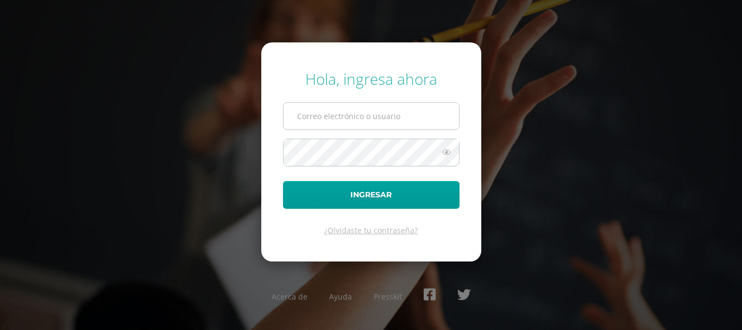
drag, startPoint x: 388, startPoint y: 127, endPoint x: 379, endPoint y: 127, distance: 8.7
click at [388, 127] on input "text" at bounding box center [372, 116] width 176 height 27
type input "2021415@laestrella.edu.gt"
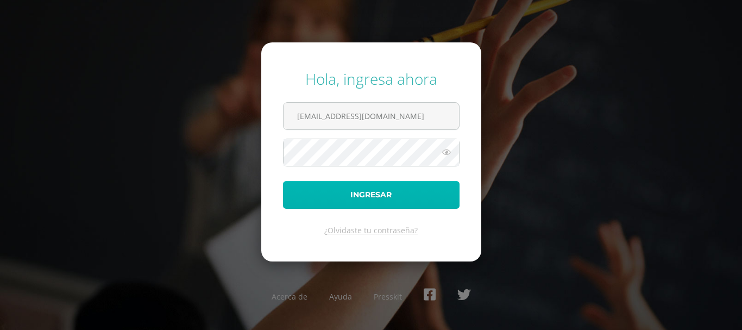
click at [359, 198] on button "Ingresar" at bounding box center [371, 195] width 177 height 28
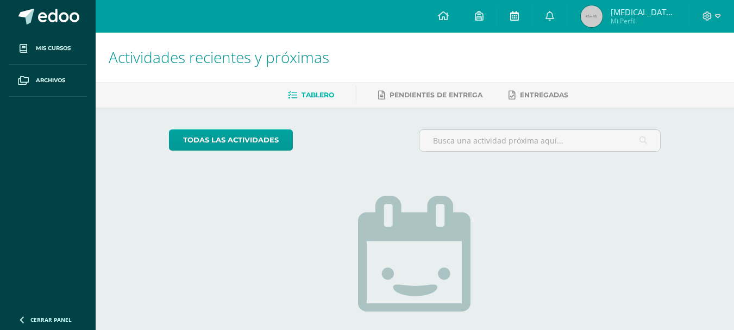
click at [531, 14] on link at bounding box center [514, 16] width 35 height 33
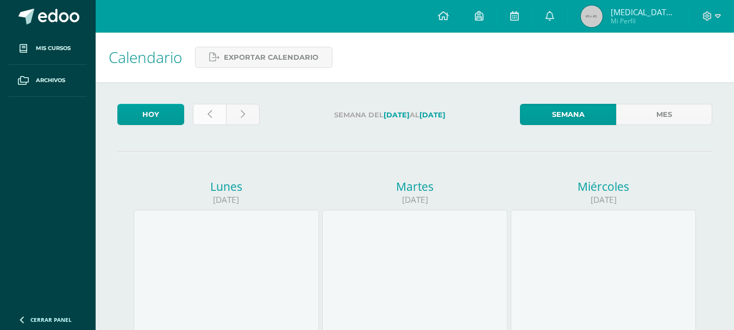
click at [206, 111] on link at bounding box center [209, 114] width 33 height 21
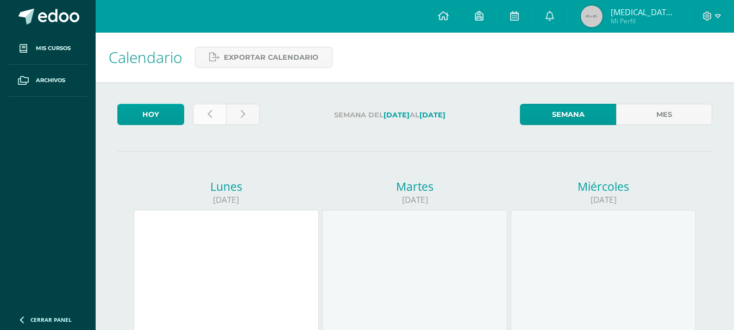
click at [217, 113] on link at bounding box center [209, 114] width 33 height 21
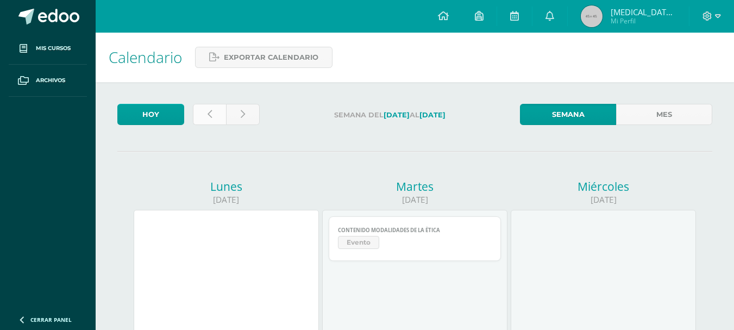
click at [208, 116] on icon at bounding box center [210, 114] width 4 height 9
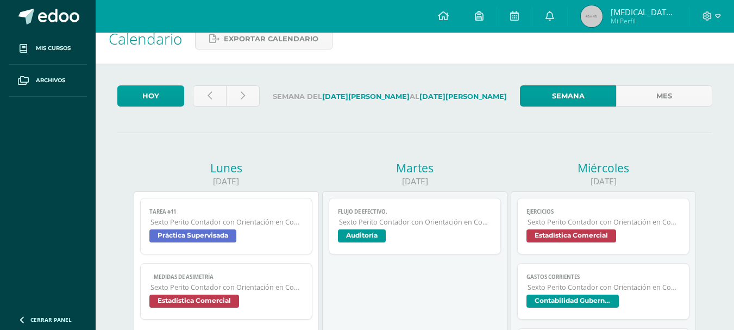
scroll to position [18, 0]
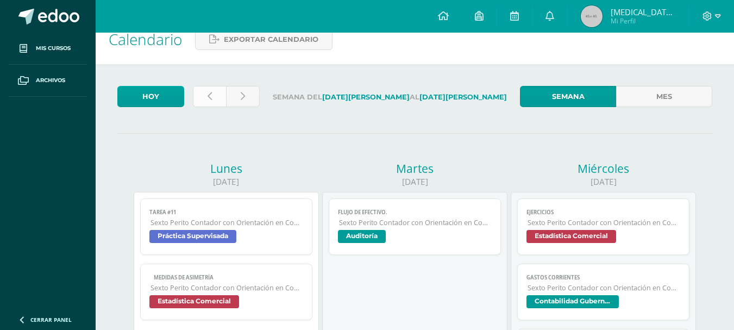
click at [213, 99] on link at bounding box center [209, 96] width 33 height 21
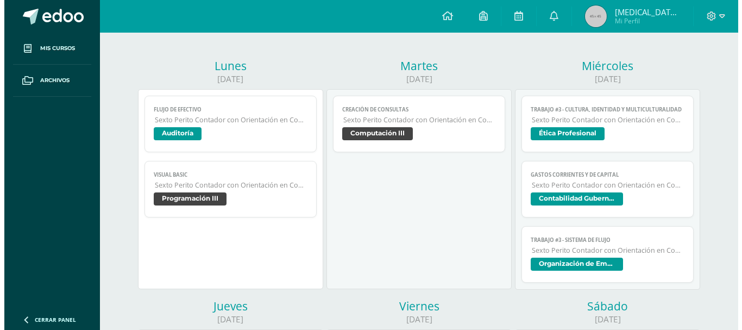
scroll to position [117, 0]
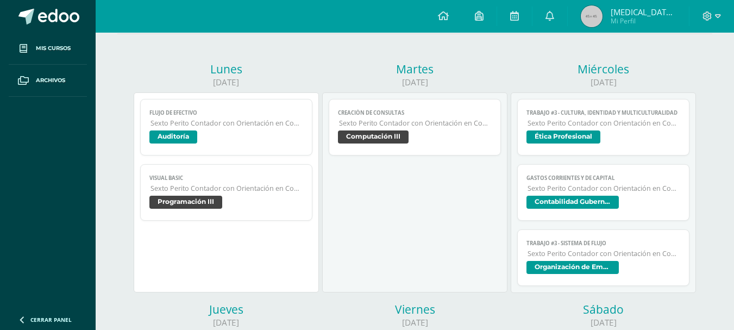
click at [272, 184] on span "Sexto Perito Contador con Orientación en Computación" at bounding box center [227, 188] width 152 height 9
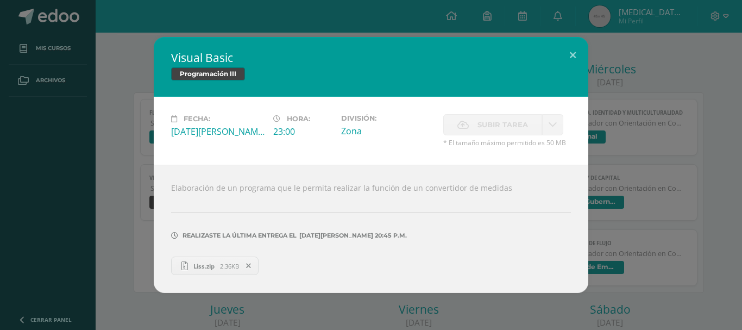
click at [225, 264] on span "2.36KB" at bounding box center [229, 266] width 19 height 8
